Goal: Find specific page/section: Find specific page/section

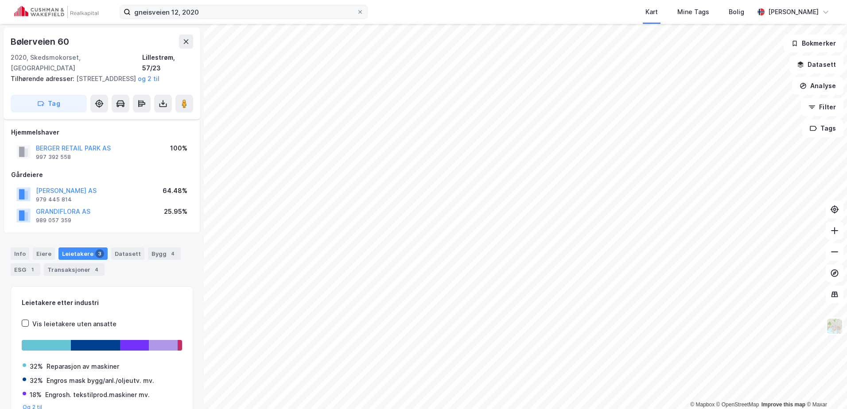
scroll to position [7, 0]
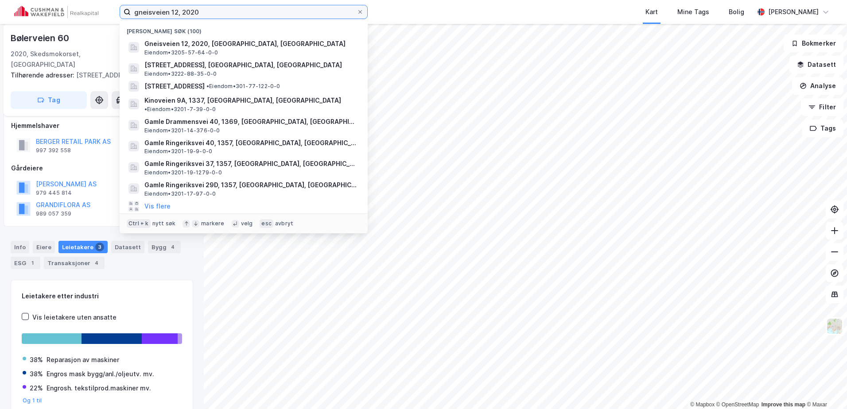
drag, startPoint x: 209, startPoint y: 14, endPoint x: 74, endPoint y: 9, distance: 134.8
click at [77, 11] on div "gneisveien 12, 2020 [GEOGRAPHIC_DATA] søk (100) Gneisveien 12, 2020, [GEOGRAPHI…" at bounding box center [423, 12] width 847 height 24
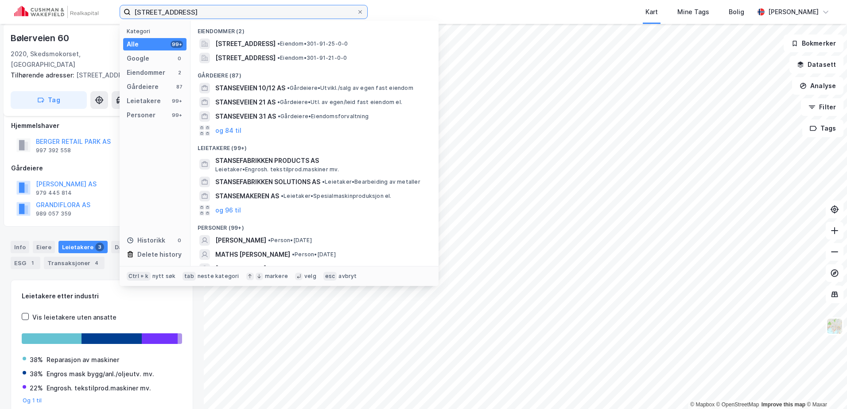
type input "[STREET_ADDRESS]"
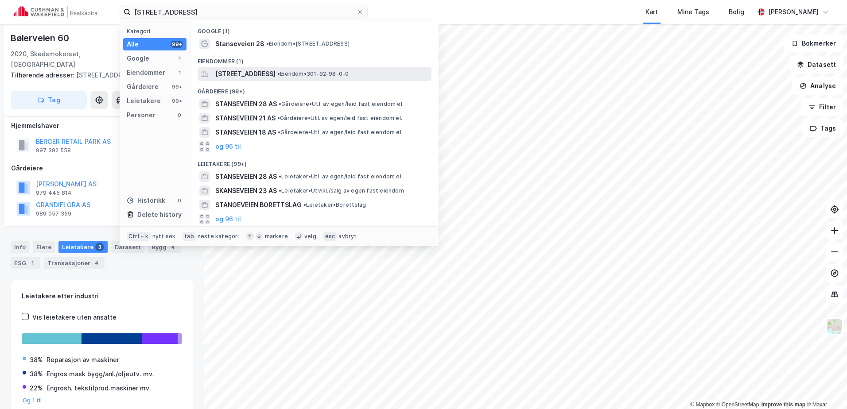
click at [276, 74] on span "[STREET_ADDRESS]" at bounding box center [245, 74] width 60 height 11
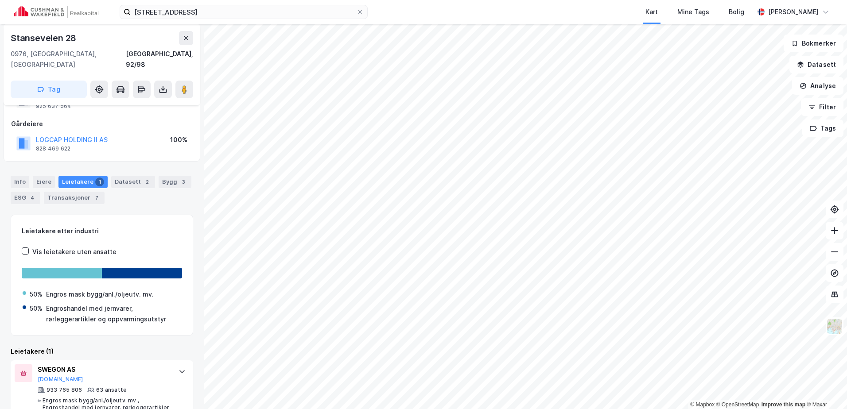
scroll to position [54, 0]
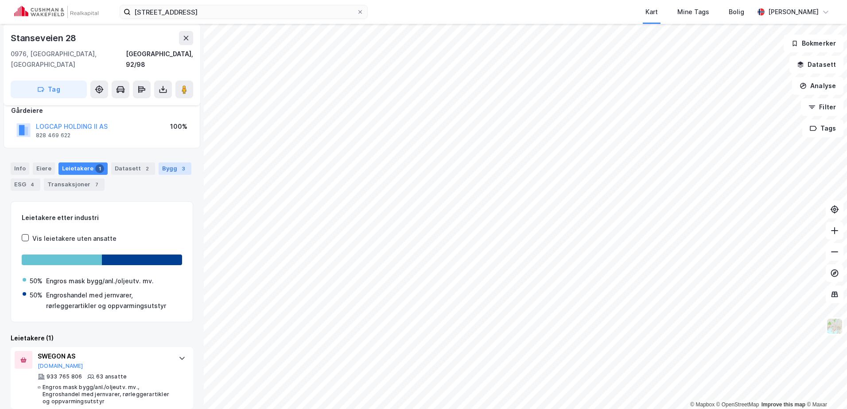
click at [162, 163] on div "Bygg 3" at bounding box center [175, 169] width 33 height 12
